Goal: Task Accomplishment & Management: Manage account settings

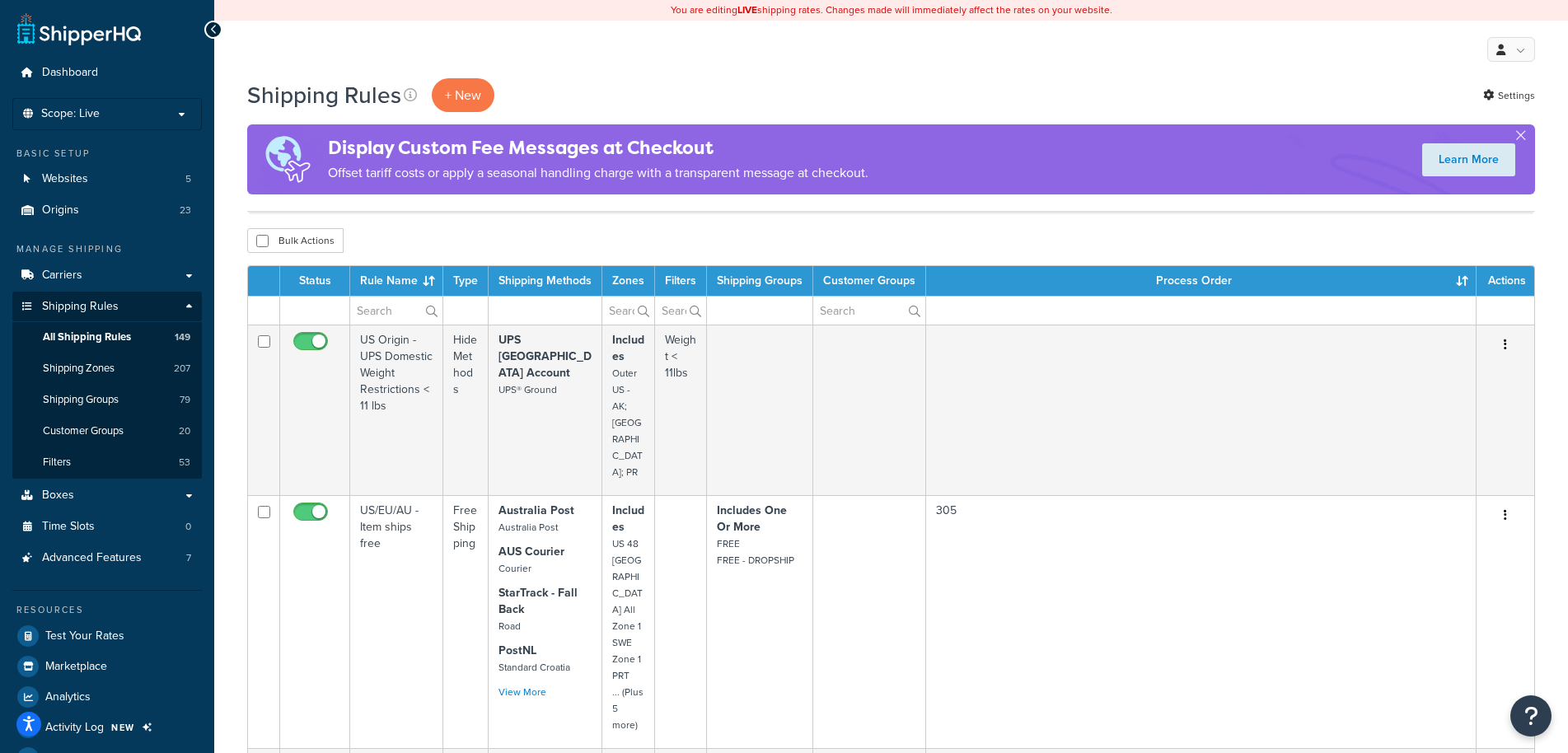
select select "1000"
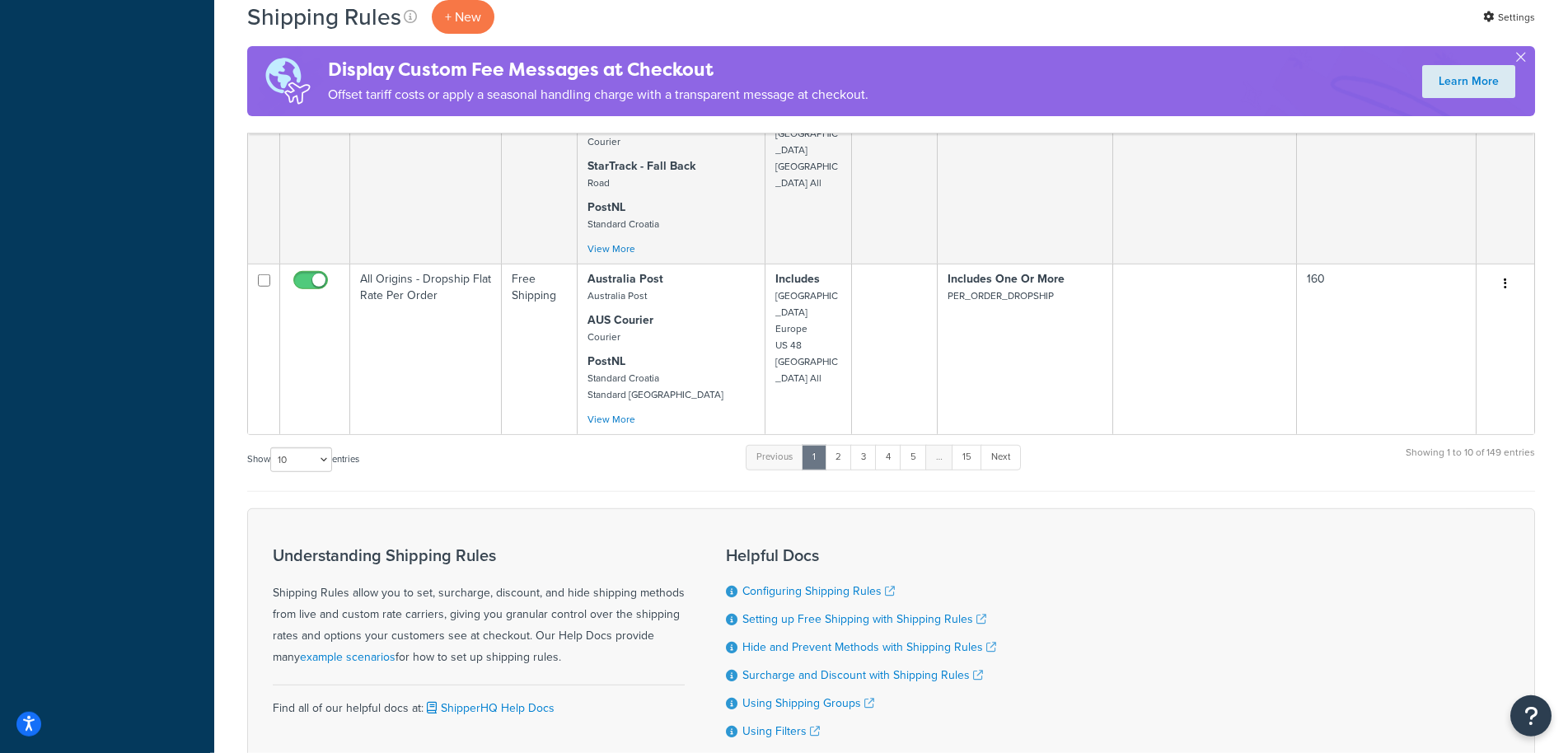
scroll to position [1594, 0]
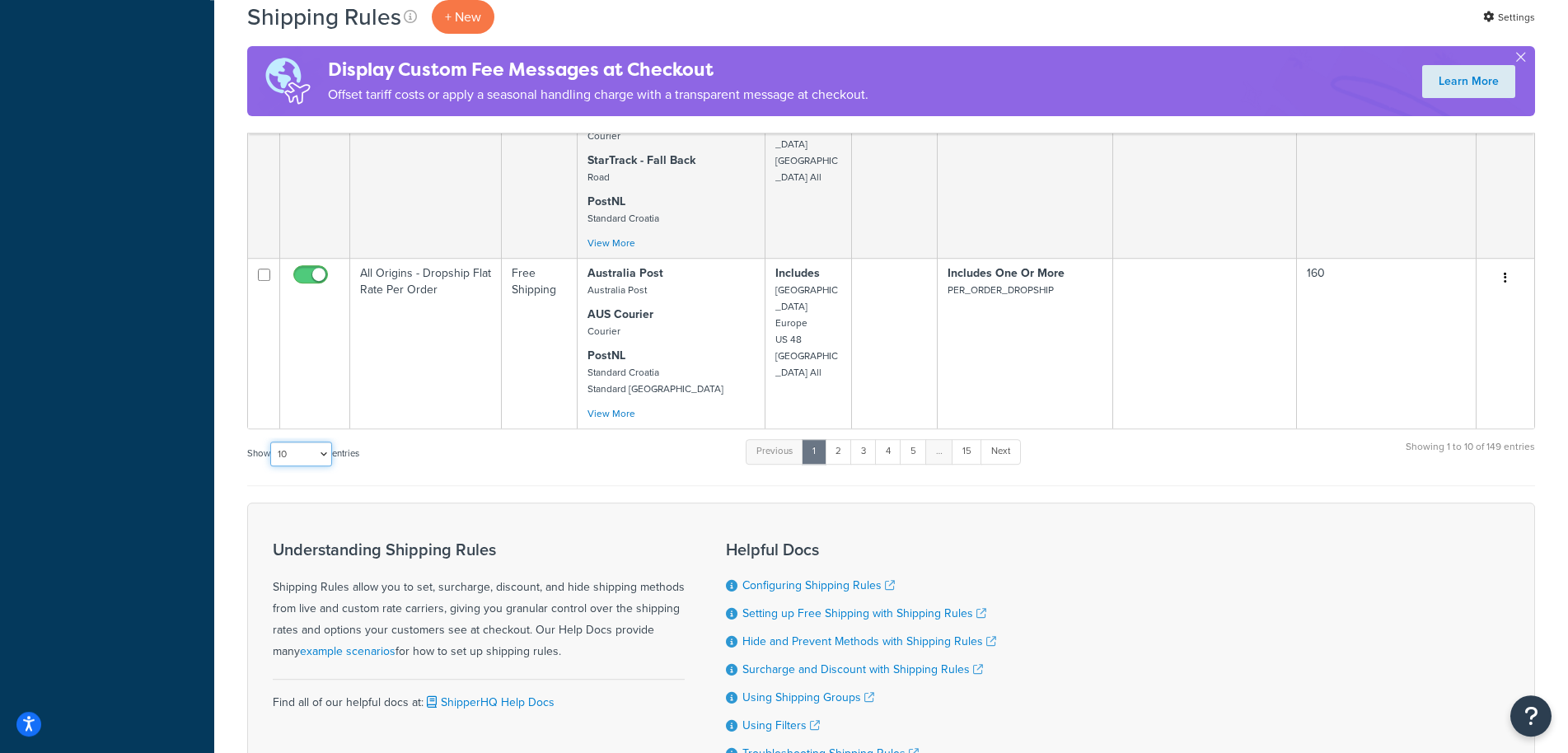
click at [270, 442] on select "10 15 25 50 100 1000" at bounding box center [301, 454] width 62 height 24
select select "1000"
click option "1000" at bounding box center [0, 0] width 0 height 0
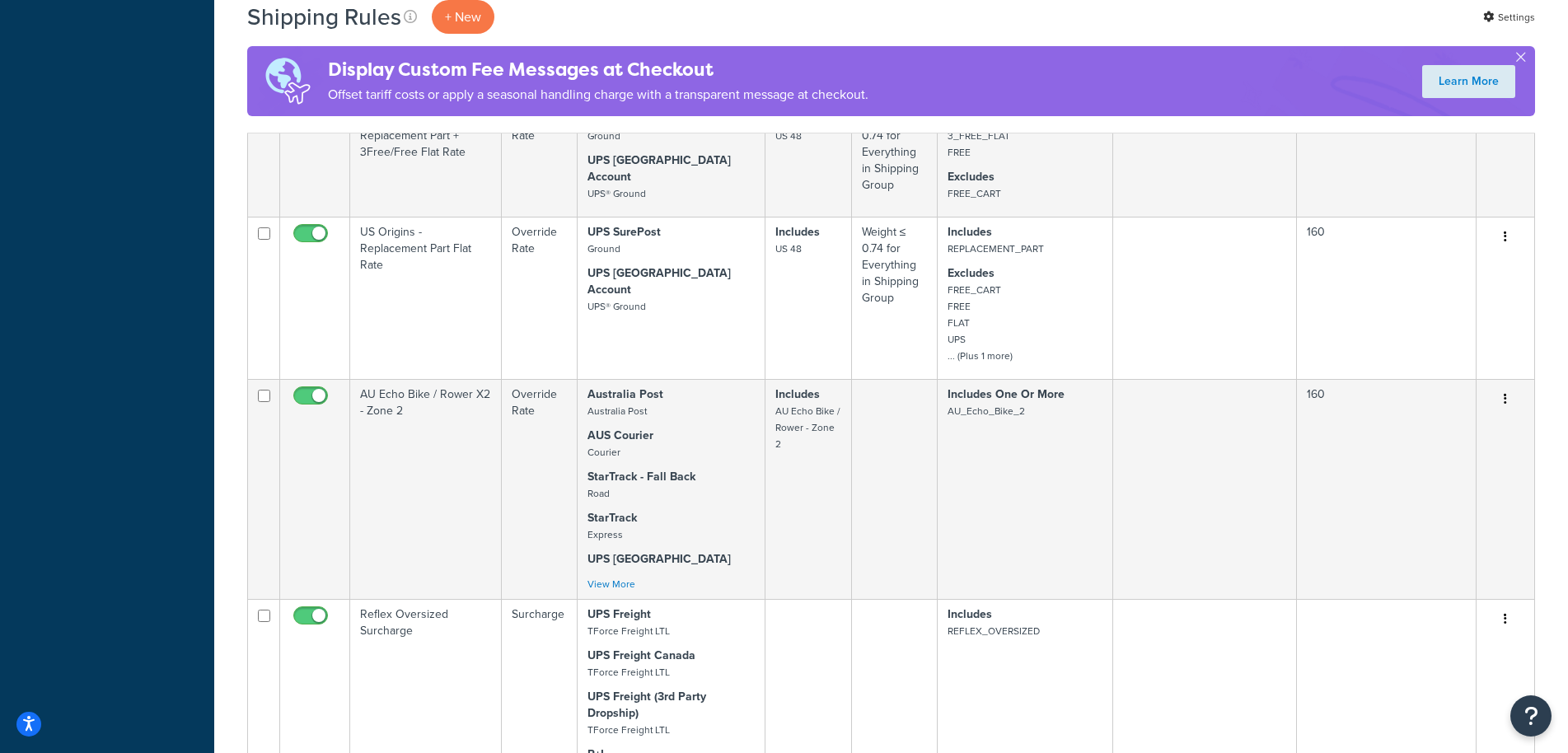
scroll to position [53, 0]
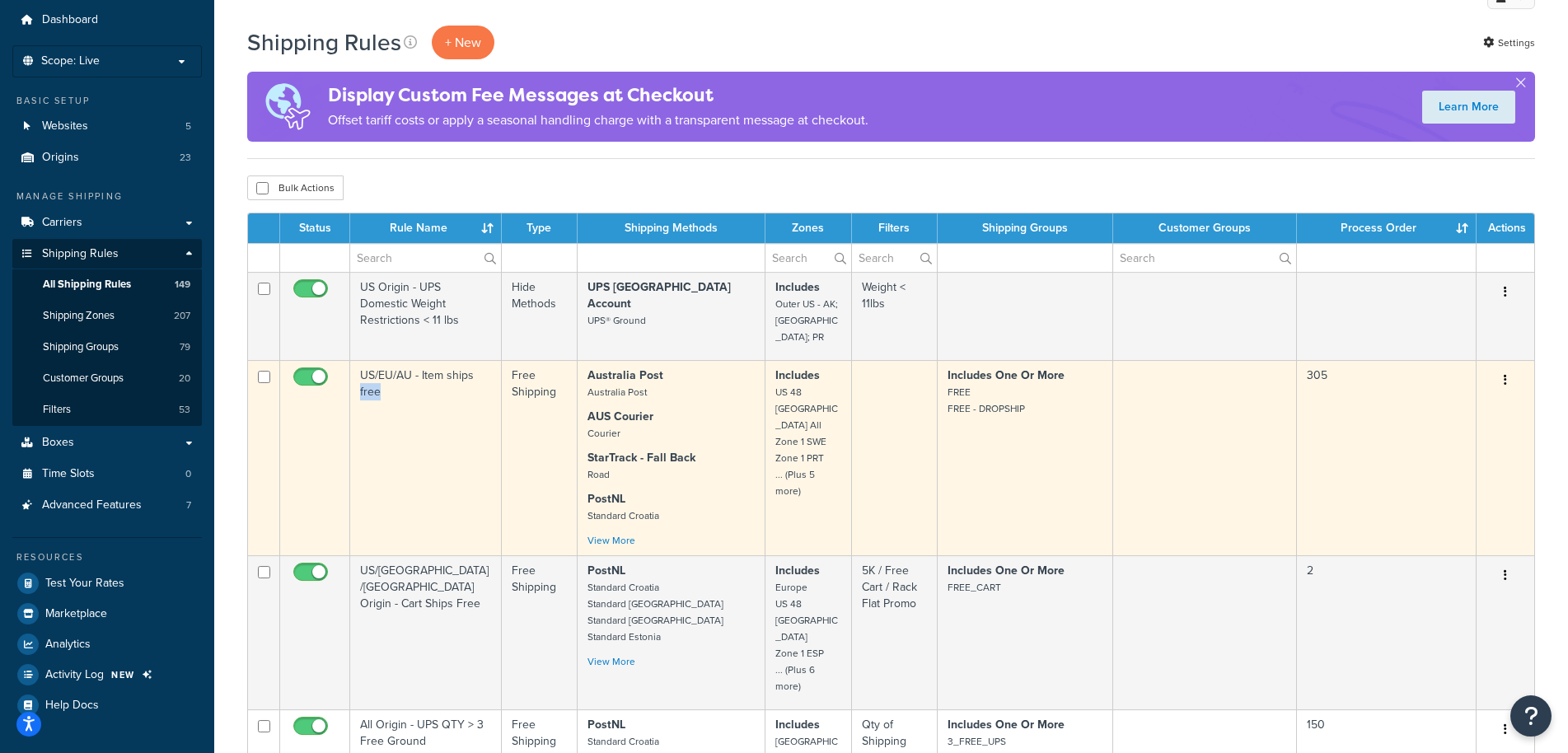
click at [1510, 368] on button "button" at bounding box center [1505, 381] width 23 height 26
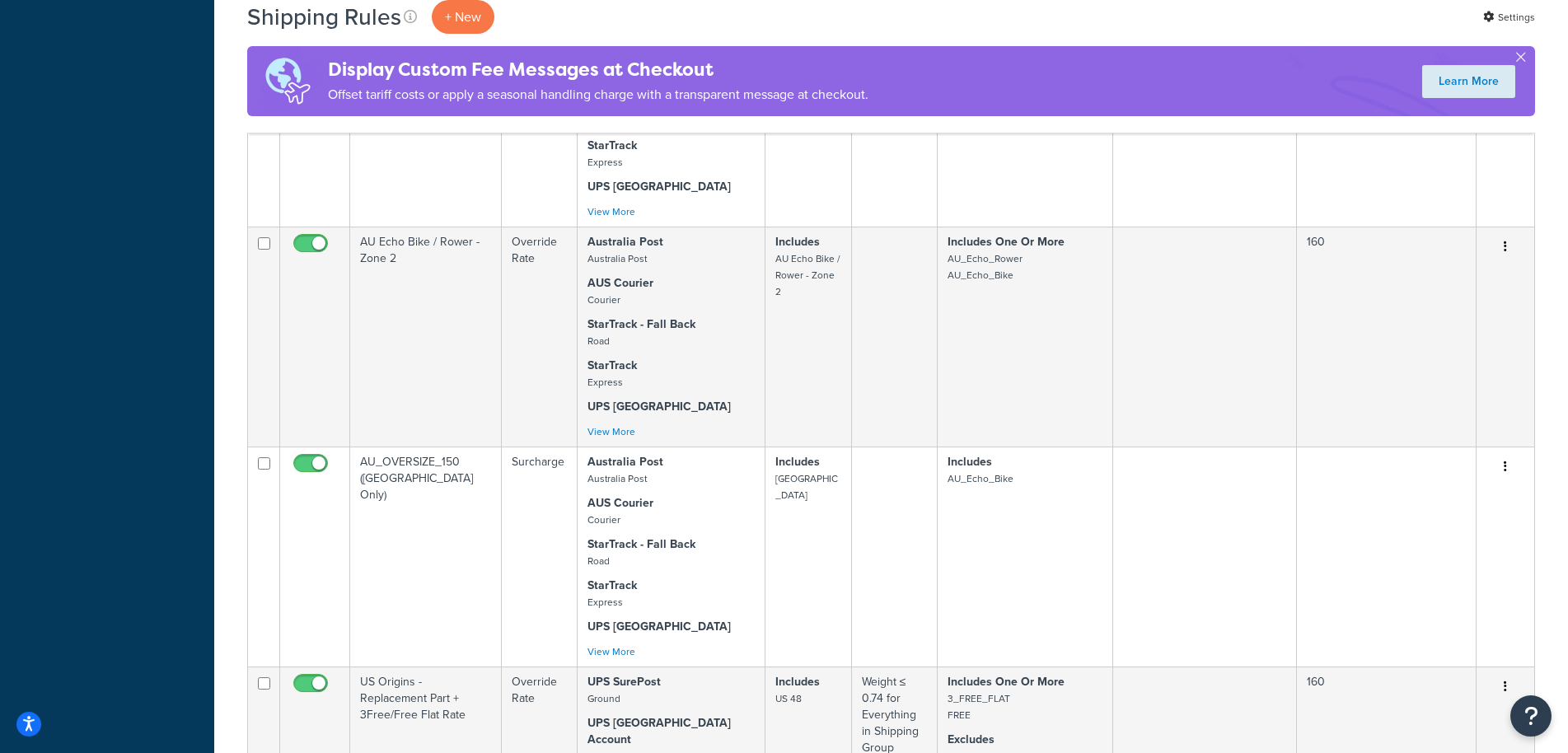
scroll to position [21617, 0]
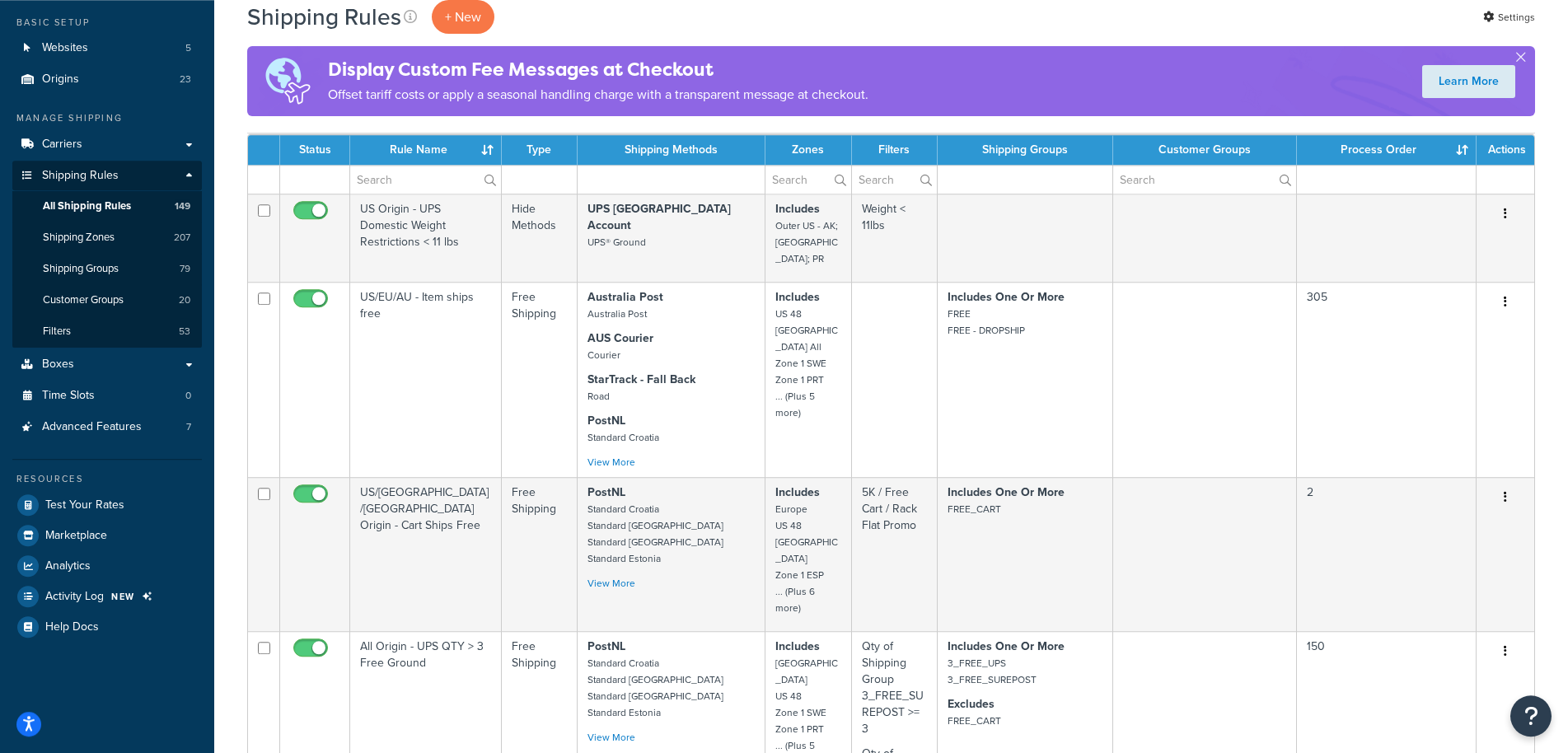
scroll to position [105, 0]
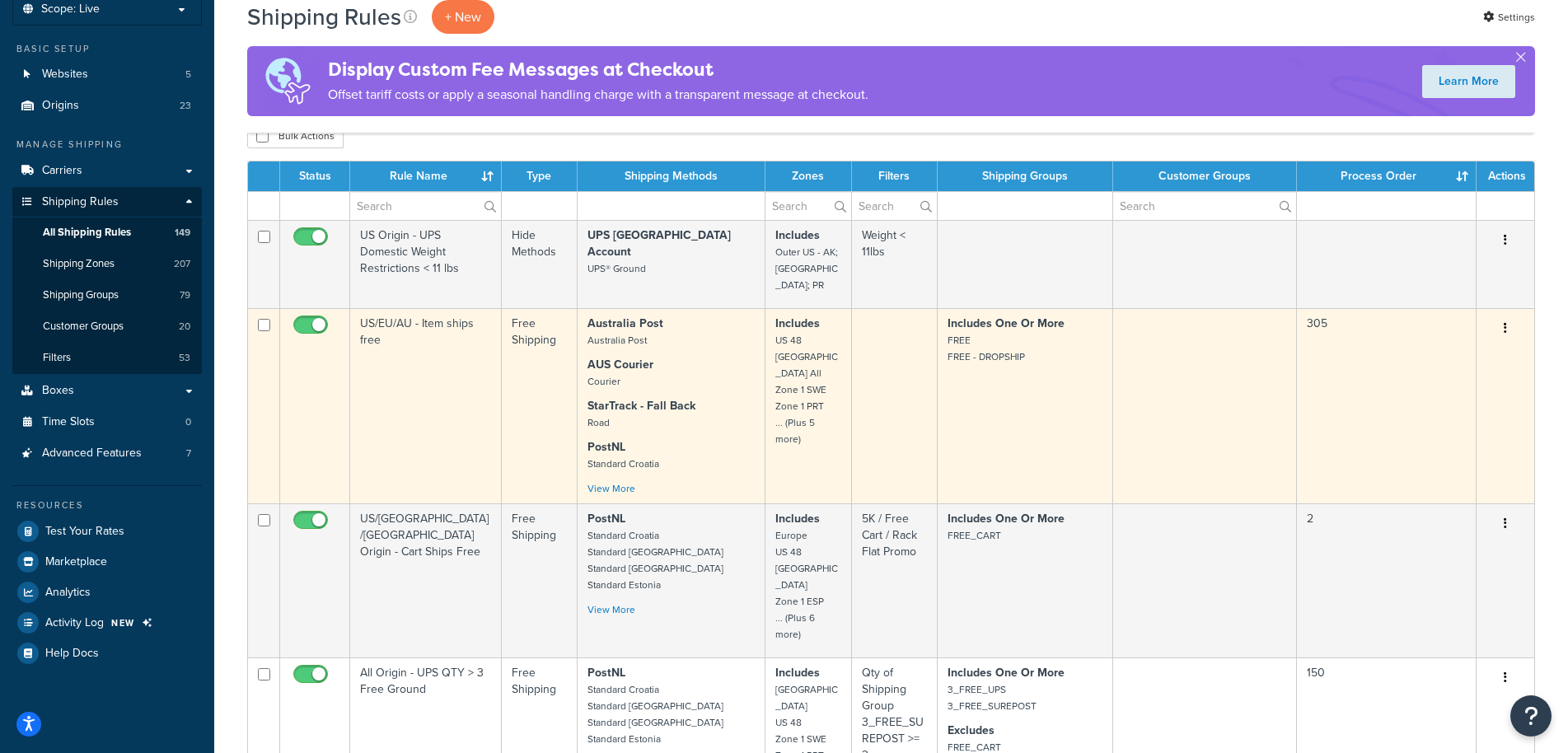
click at [1500, 315] on button "button" at bounding box center [1505, 329] width 23 height 26
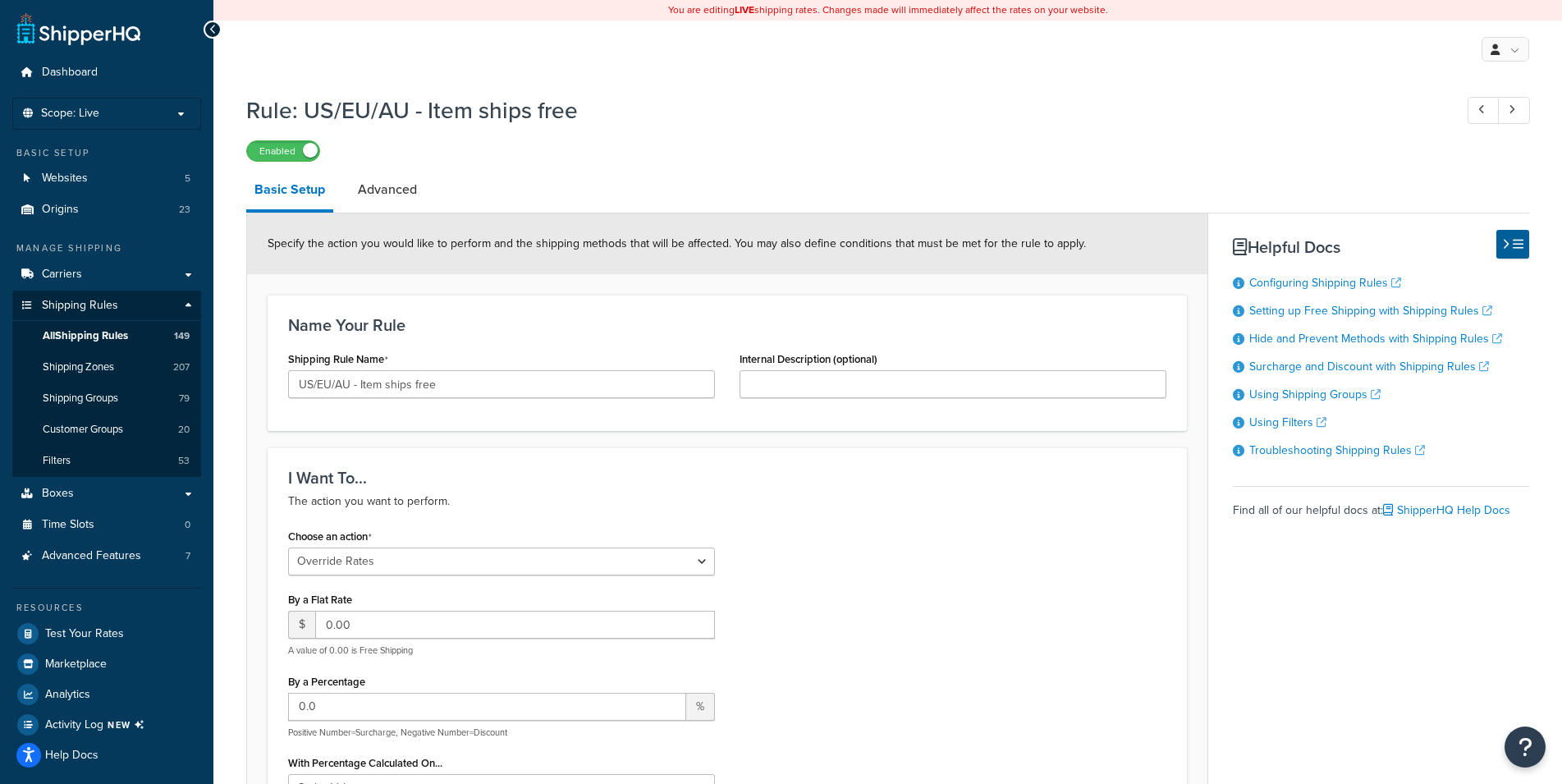
select select "OVERRIDE"
select select "SHIPPING_GROUP"
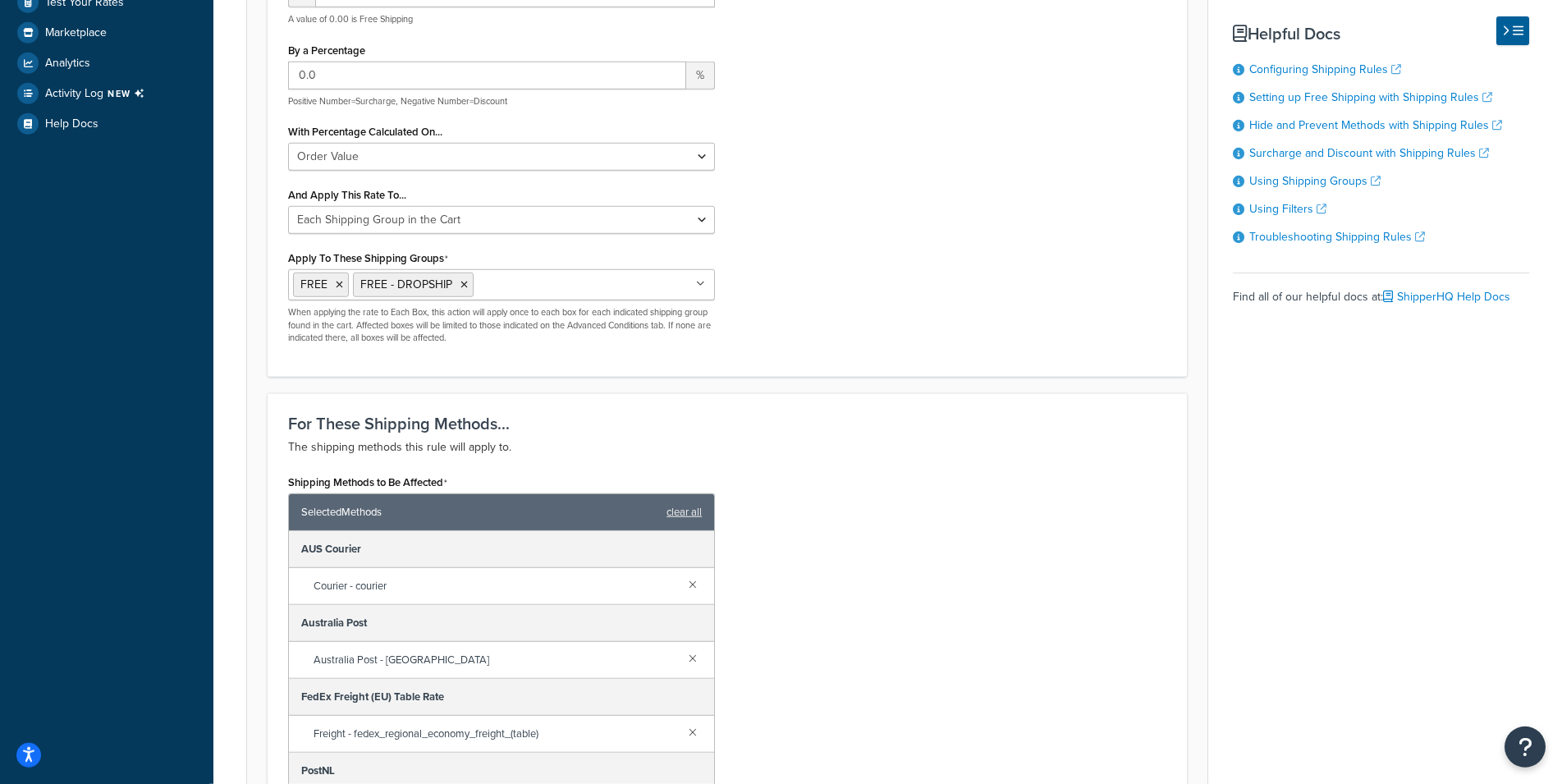
scroll to position [564, 0]
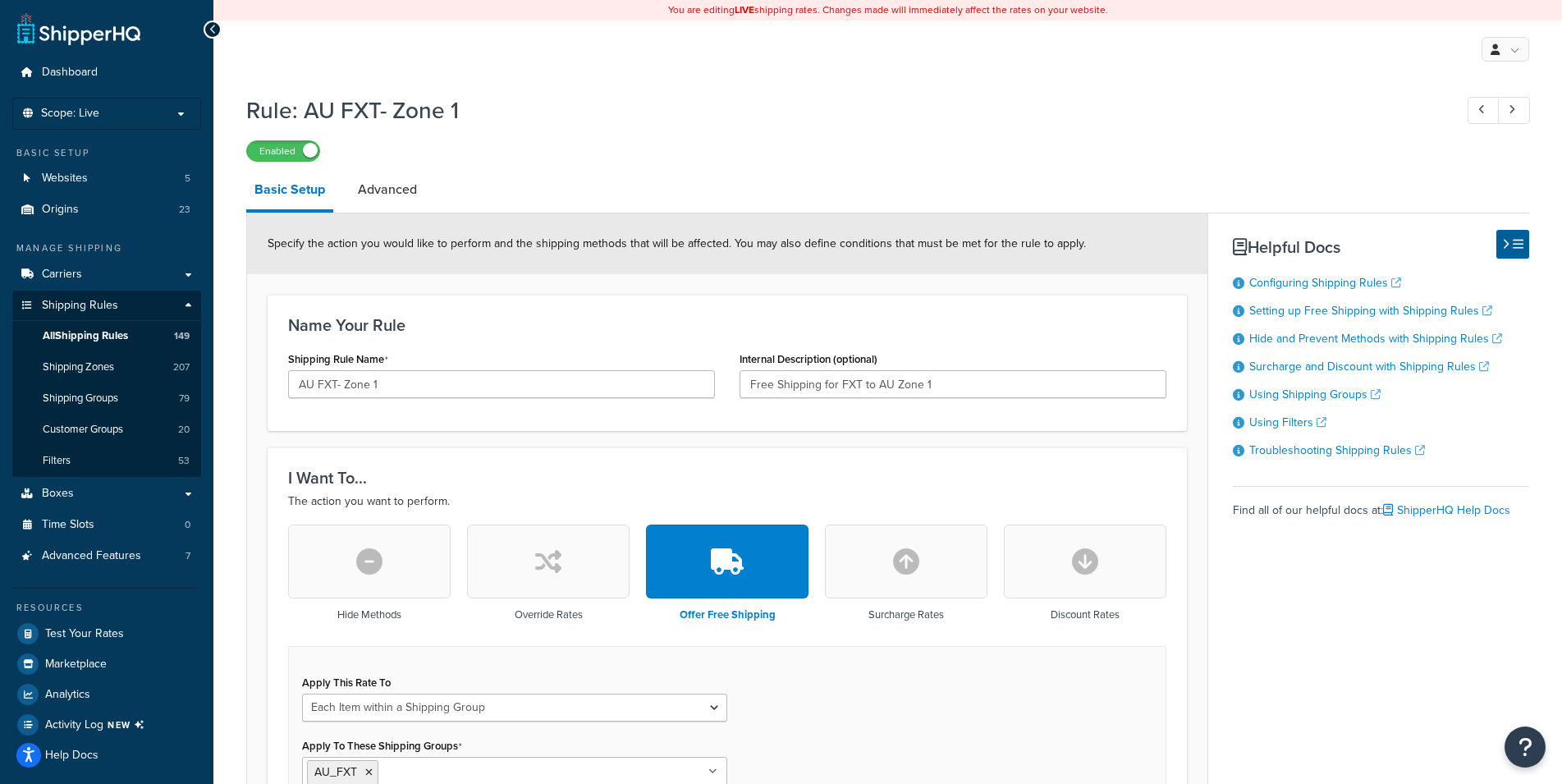
select select "ITEM"
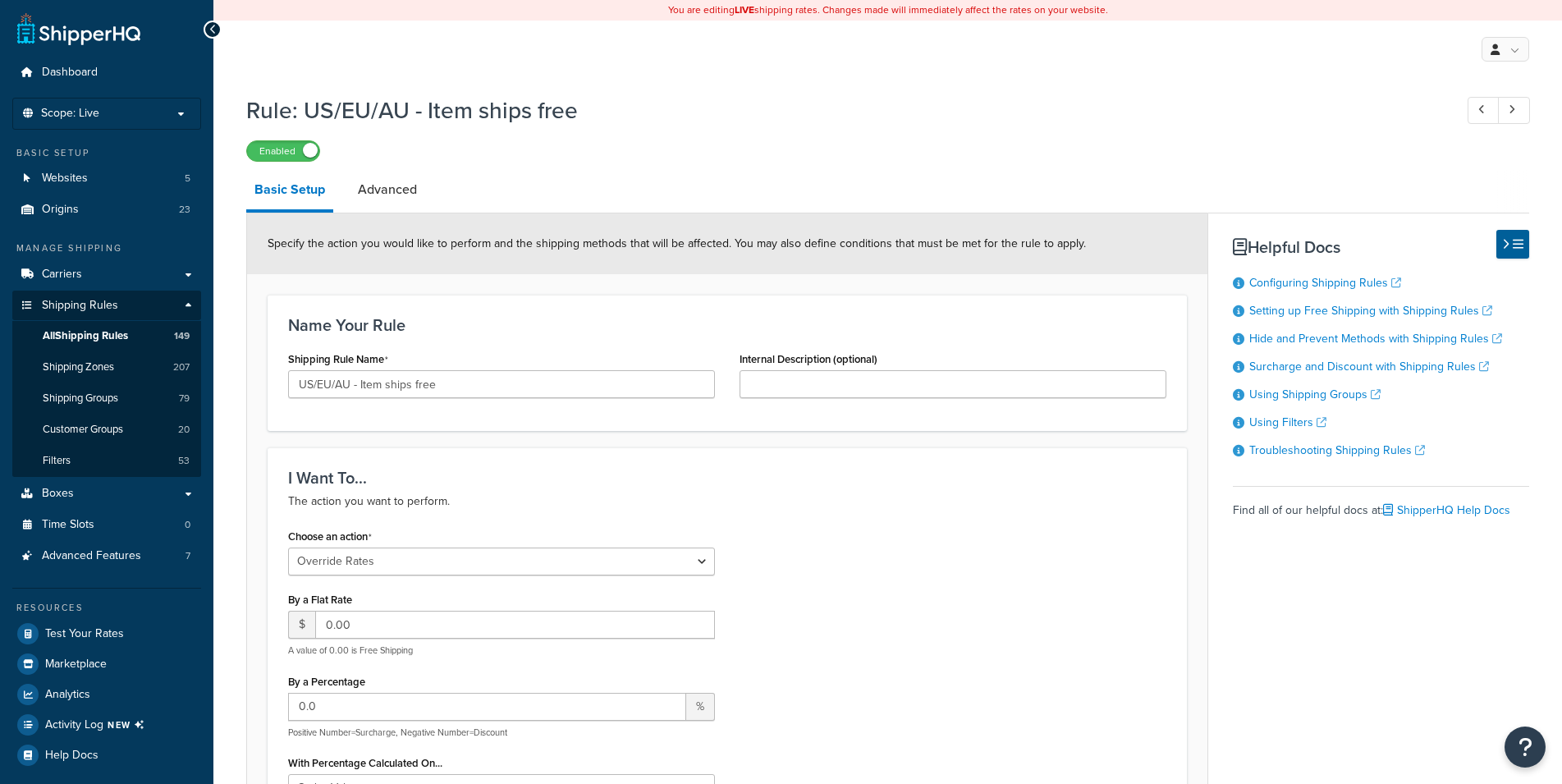
select select "OVERRIDE"
select select "SHIPPING_GROUP"
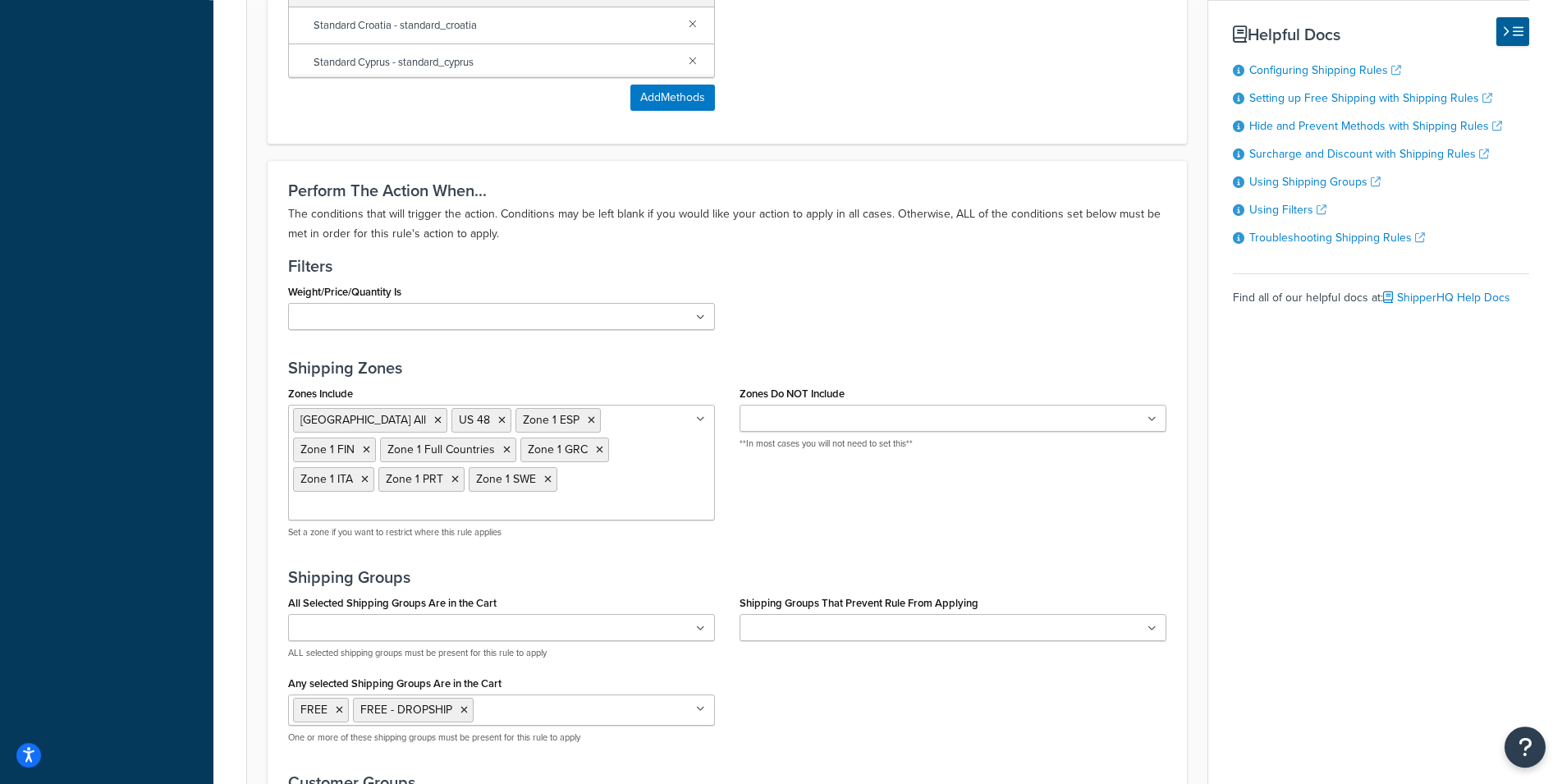
scroll to position [1315, 0]
